Goal: Check status: Check status

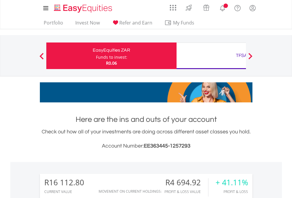
scroll to position [57, 93]
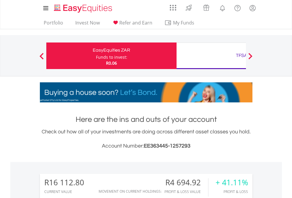
click at [96, 56] on div "Funds to invest:" at bounding box center [111, 57] width 31 height 6
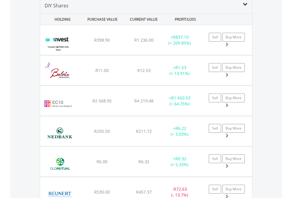
scroll to position [572, 0]
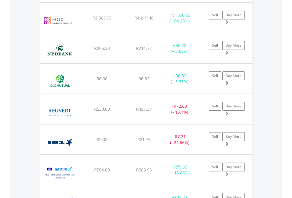
scroll to position [43, 0]
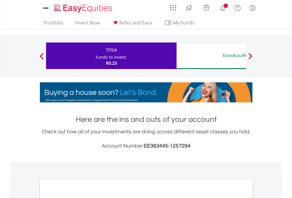
scroll to position [355, 0]
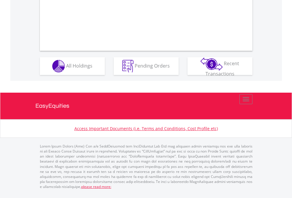
click at [66, 69] on span "All Holdings" at bounding box center [79, 65] width 26 height 7
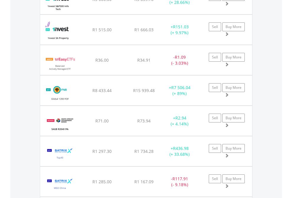
scroll to position [43, 0]
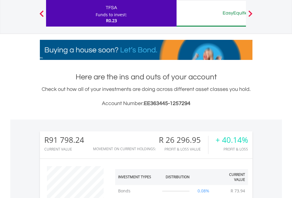
click at [211, 13] on div "EasyEquities AUD" at bounding box center [241, 13] width 123 height 8
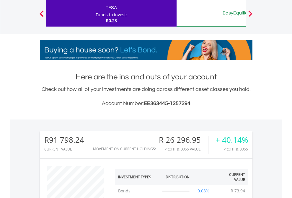
scroll to position [57, 93]
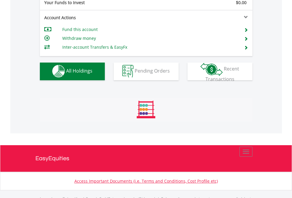
scroll to position [585, 0]
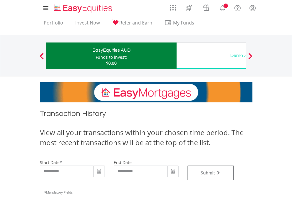
type input "**********"
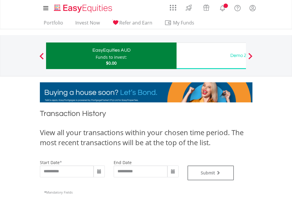
type input "**********"
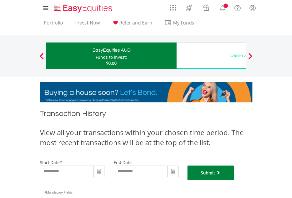
click at [234, 181] on button "Submit" at bounding box center [211, 173] width 47 height 15
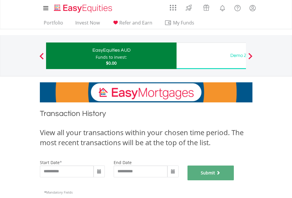
scroll to position [240, 0]
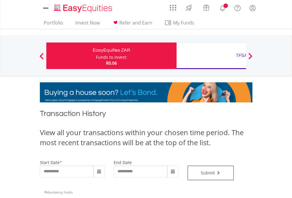
click at [211, 56] on div "TFSA" at bounding box center [241, 55] width 123 height 8
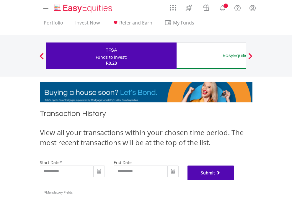
click at [234, 181] on button "Submit" at bounding box center [211, 173] width 47 height 15
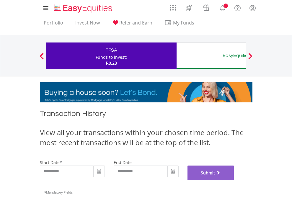
scroll to position [240, 0]
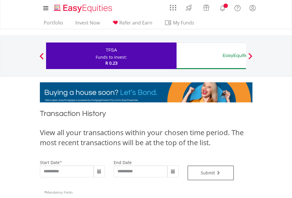
click at [211, 56] on div "EasyEquities AUD" at bounding box center [241, 55] width 123 height 8
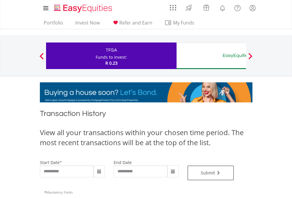
type input "**********"
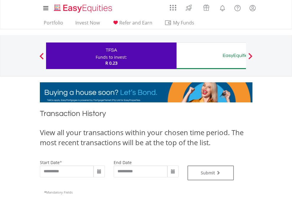
type input "**********"
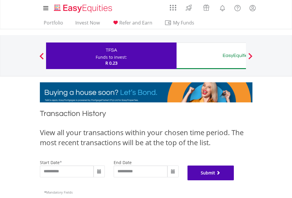
click at [234, 181] on button "Submit" at bounding box center [211, 173] width 47 height 15
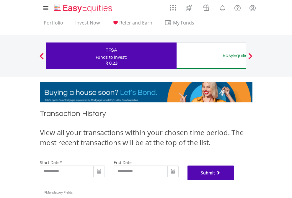
scroll to position [240, 0]
